Goal: Navigation & Orientation: Find specific page/section

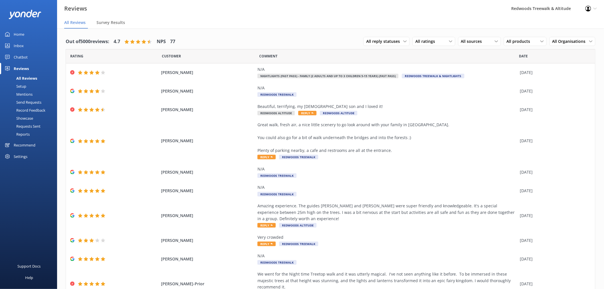
click at [35, 36] on link "Home" at bounding box center [28, 34] width 57 height 11
